Goal: Task Accomplishment & Management: Manage account settings

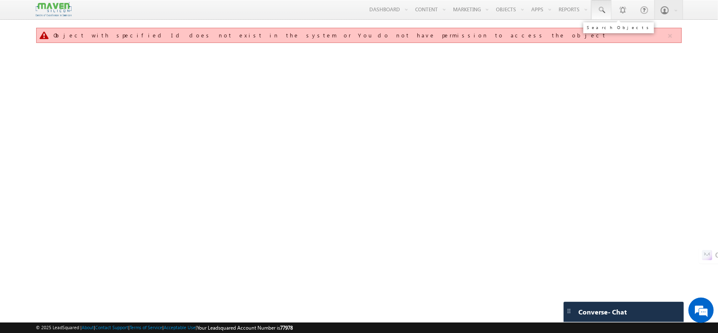
click at [608, 7] on link at bounding box center [602, 9] width 20 height 19
paste input "[EMAIL_ADDRESS][DOMAIN_NAME]"
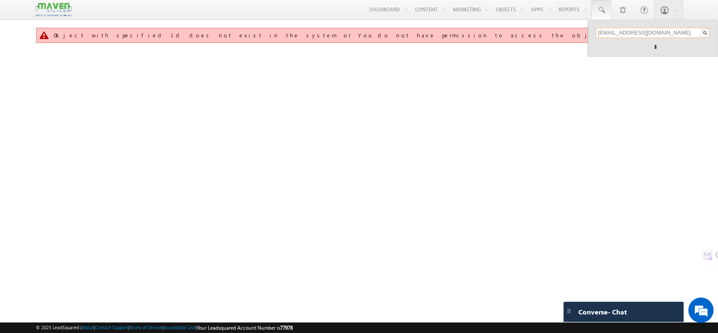
click at [599, 32] on input "[EMAIL_ADDRESS][DOMAIN_NAME]" at bounding box center [653, 33] width 114 height 10
type input "[EMAIL_ADDRESS][DOMAIN_NAME]"
click at [619, 44] on div "[PERSON_NAME]" at bounding box center [656, 44] width 113 height 9
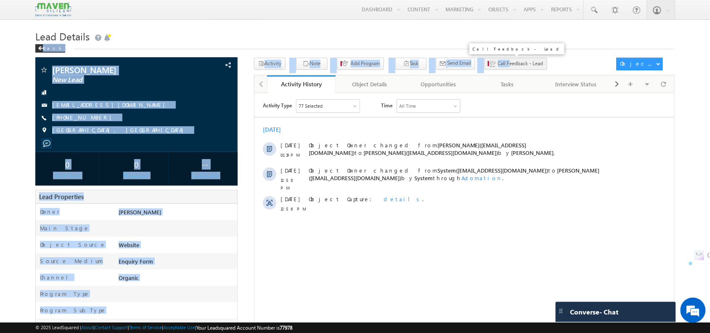
drag, startPoint x: 484, startPoint y: 57, endPoint x: 484, endPoint y: 62, distance: 5.0
click at [484, 62] on div "Lead Details Back samatha New Lead" at bounding box center [354, 307] width 639 height 561
click at [498, 62] on span "Call Feedback - Lead" at bounding box center [520, 64] width 45 height 8
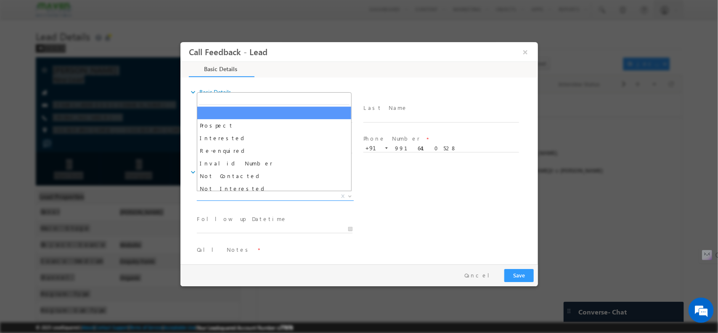
click at [271, 193] on span "X" at bounding box center [275, 196] width 157 height 8
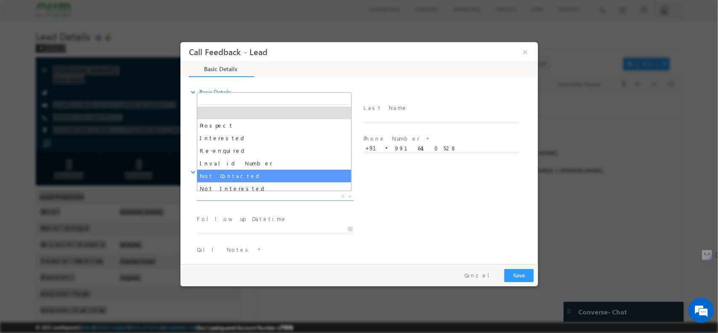
select select "Not Contacted"
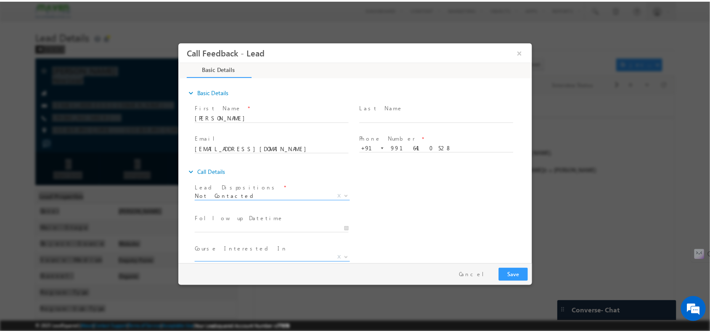
scroll to position [45, 0]
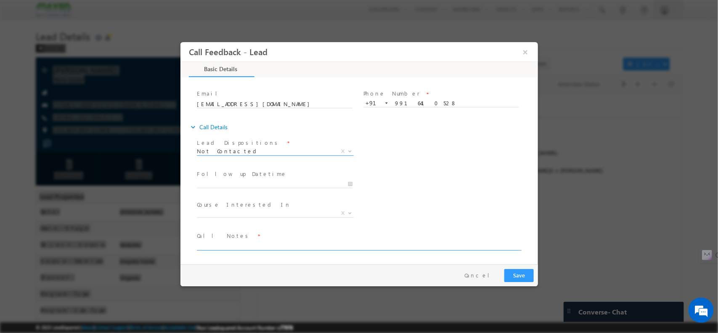
click at [244, 245] on textarea at bounding box center [359, 245] width 324 height 10
type textarea "NPU"
click at [509, 271] on button "Save" at bounding box center [518, 274] width 29 height 13
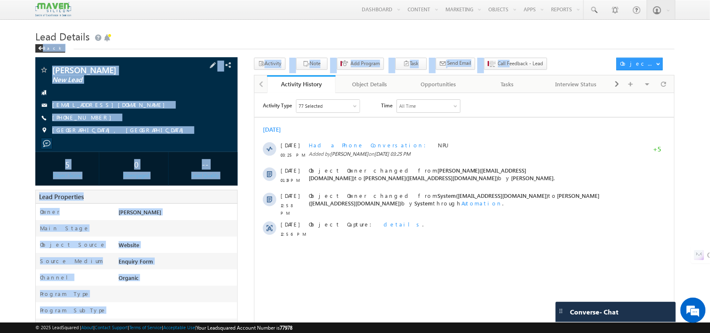
click at [138, 64] on div "samatha New Lead samathaavula4@gmail.com" at bounding box center [136, 104] width 202 height 95
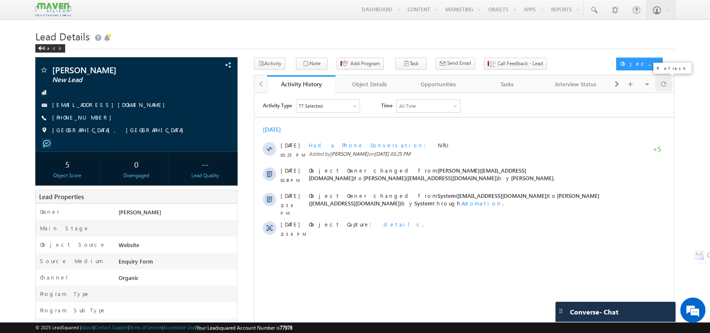
click at [672, 88] on div at bounding box center [664, 84] width 16 height 15
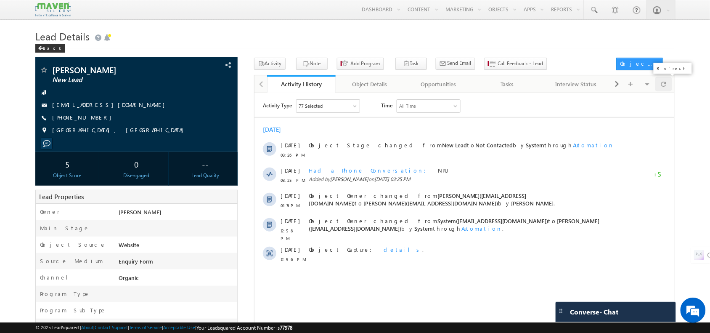
scroll to position [0, 0]
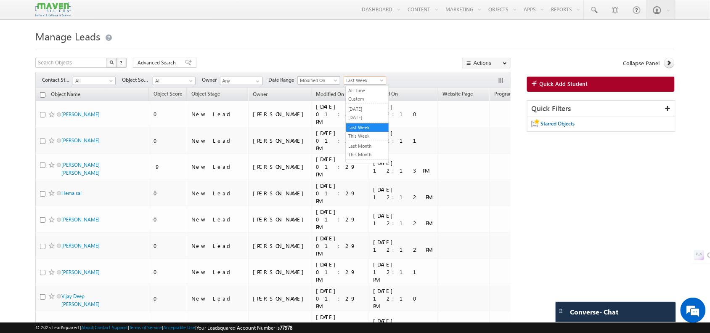
click at [358, 81] on span "Last Week" at bounding box center [364, 81] width 40 height 8
click at [364, 116] on link "Today" at bounding box center [367, 118] width 43 height 8
